Goal: Task Accomplishment & Management: Manage account settings

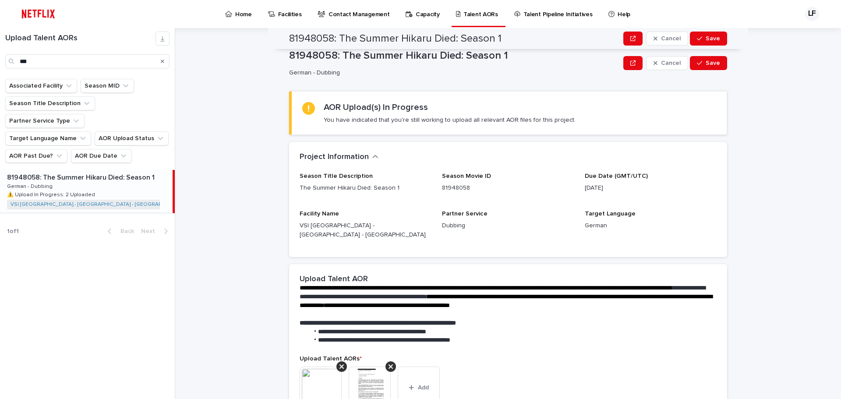
scroll to position [88, 0]
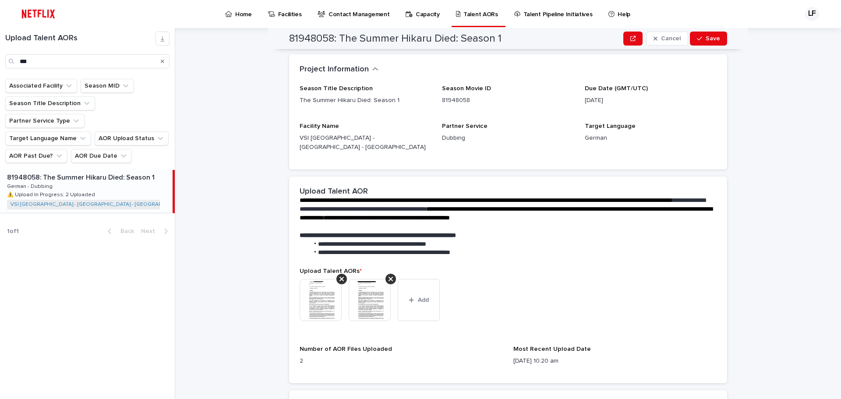
click at [236, 11] on p "Home" at bounding box center [243, 9] width 17 height 18
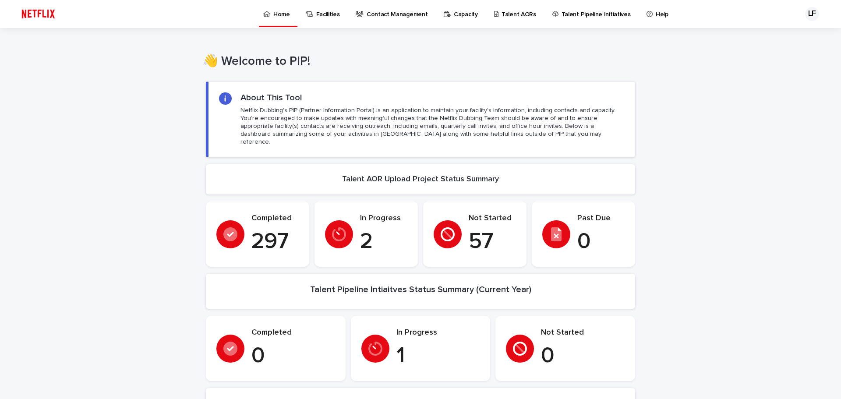
click at [805, 14] on div "LF" at bounding box center [812, 14] width 14 height 14
click at [781, 38] on p "Log Out" at bounding box center [803, 37] width 55 height 15
